Goal: Browse casually: Explore the website without a specific task or goal

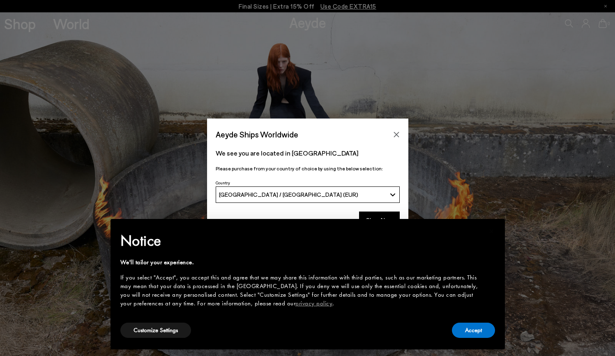
click at [398, 133] on icon "Close" at bounding box center [396, 134] width 7 height 7
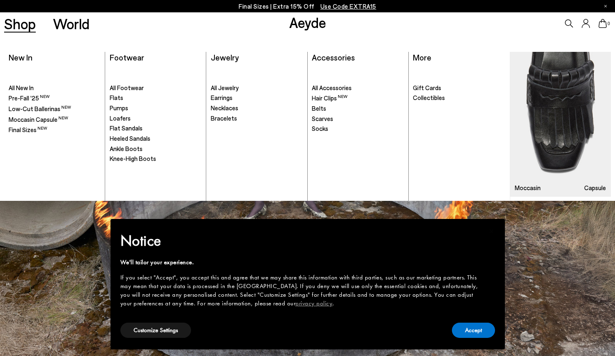
click at [23, 23] on link "Shop" at bounding box center [20, 23] width 32 height 14
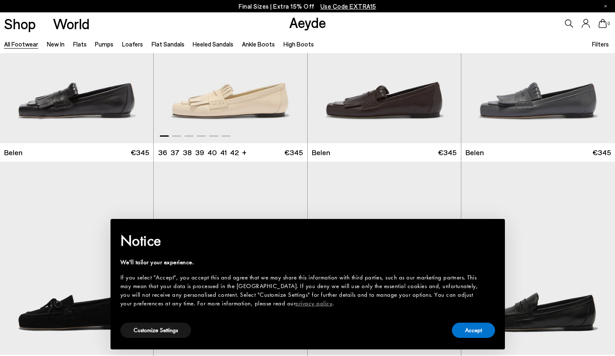
scroll to position [104, 0]
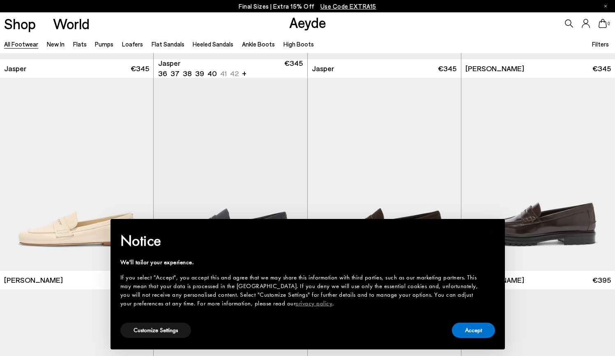
scroll to position [403, 0]
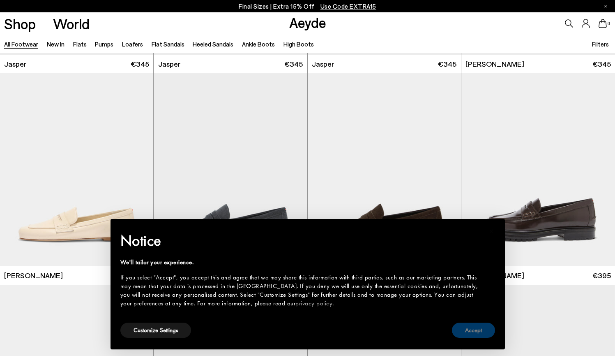
click at [469, 332] on button "Accept" at bounding box center [473, 329] width 43 height 15
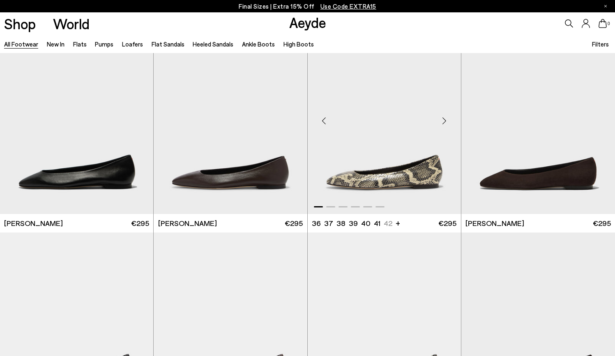
scroll to position [1325, 0]
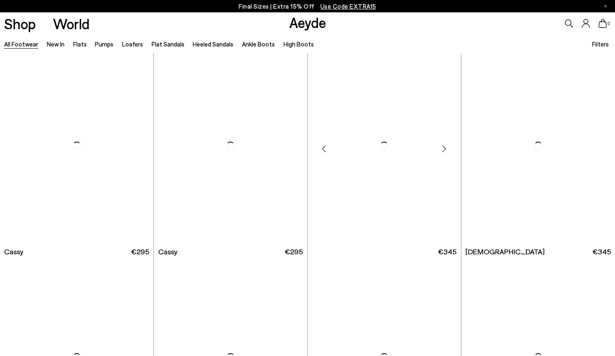
scroll to position [3189, 0]
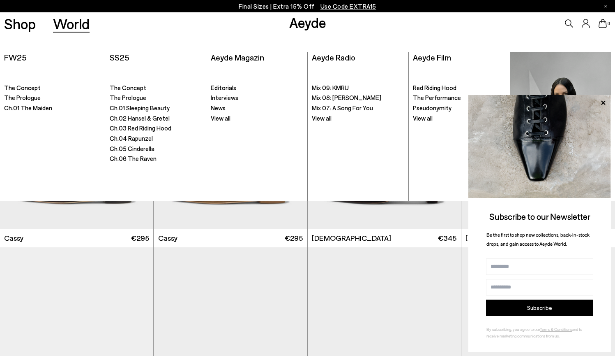
click at [228, 88] on span "Editorials" at bounding box center [223, 87] width 25 height 7
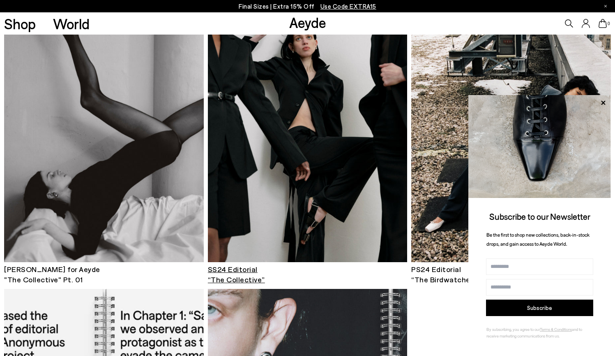
scroll to position [1863, 0]
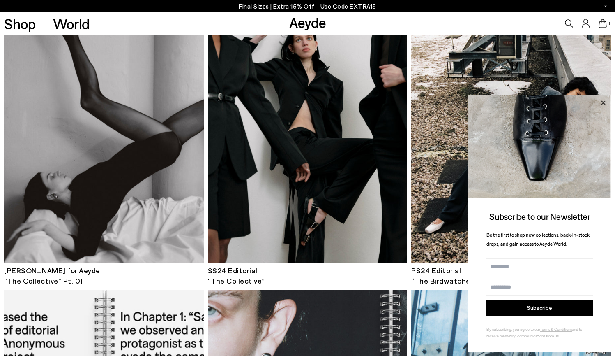
click at [605, 102] on icon at bounding box center [603, 102] width 11 height 11
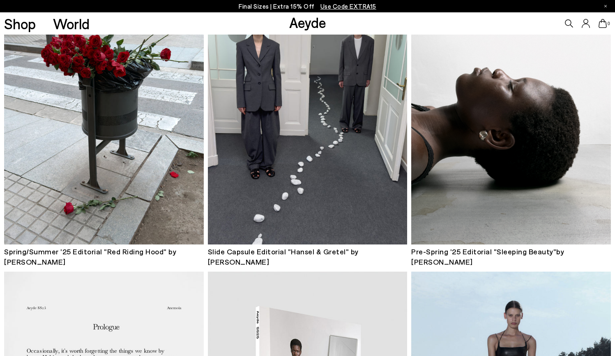
scroll to position [381, 0]
